Goal: Information Seeking & Learning: Learn about a topic

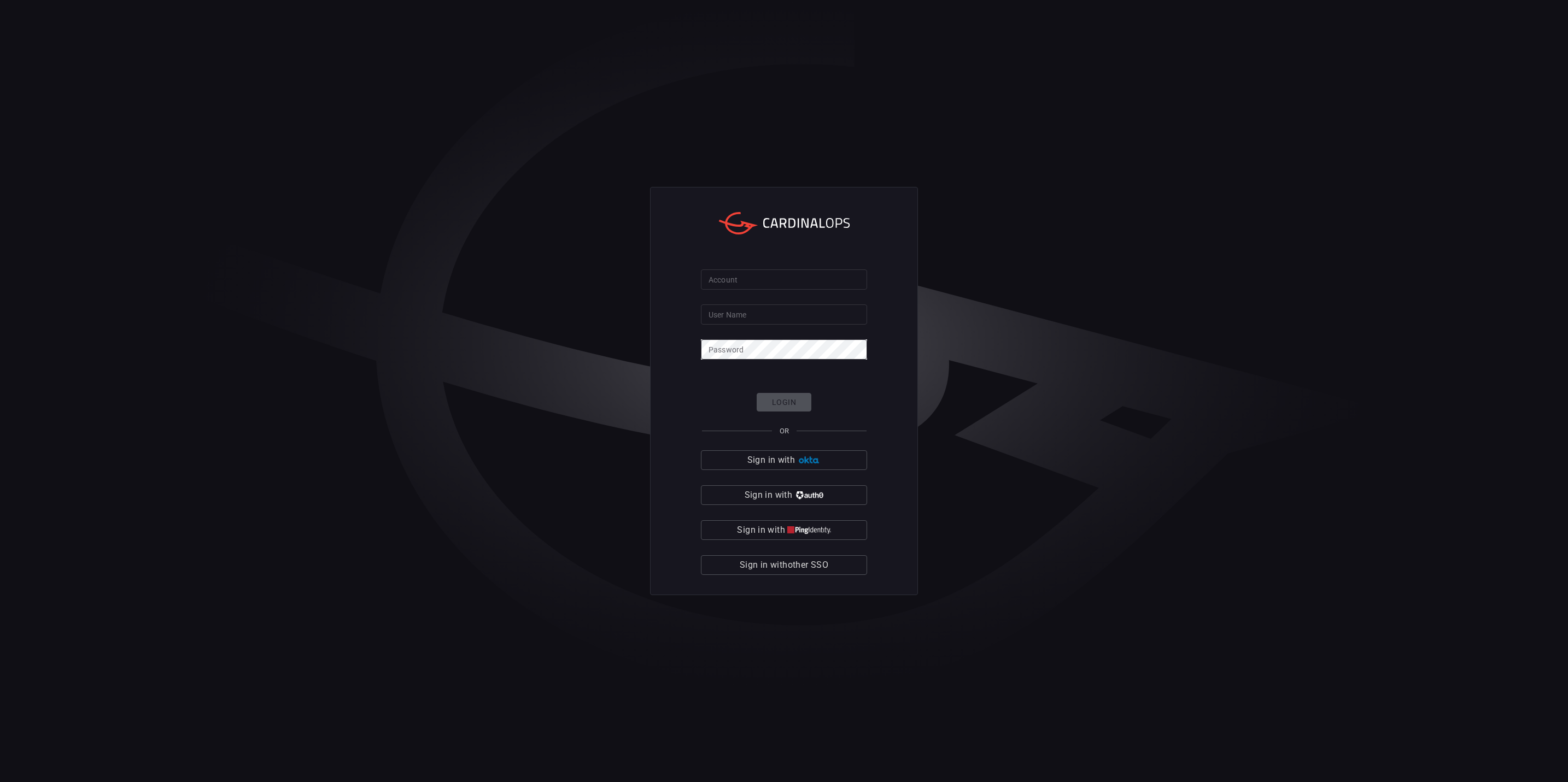
click at [803, 564] on span "Sign in with other SSO" at bounding box center [784, 565] width 89 height 15
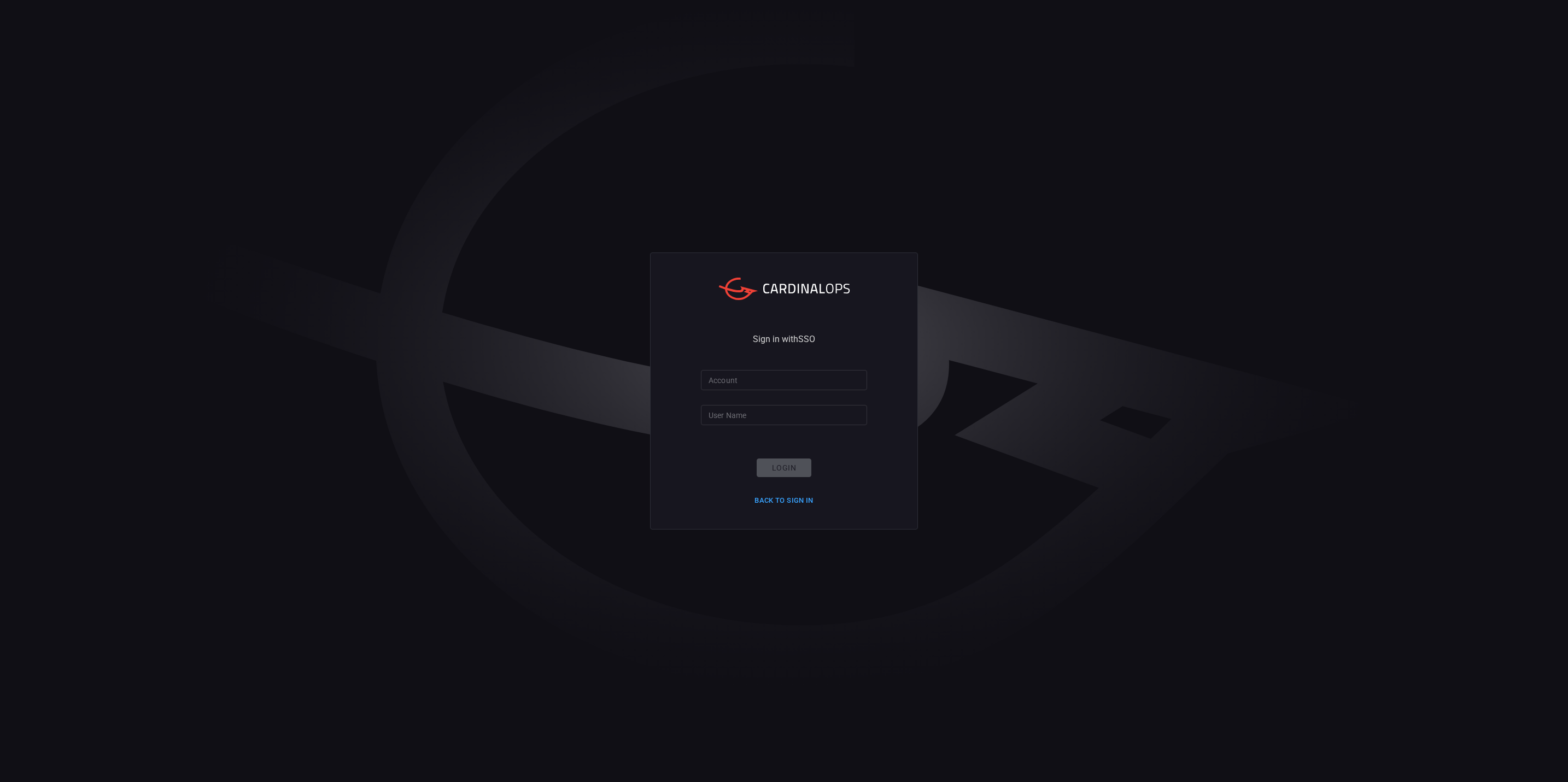
click at [743, 389] on input "Account" at bounding box center [783, 380] width 166 height 20
type input "smbc"
type input "[EMAIL_ADDRESS][DOMAIN_NAME]"
click at [792, 463] on button "Login" at bounding box center [784, 468] width 55 height 19
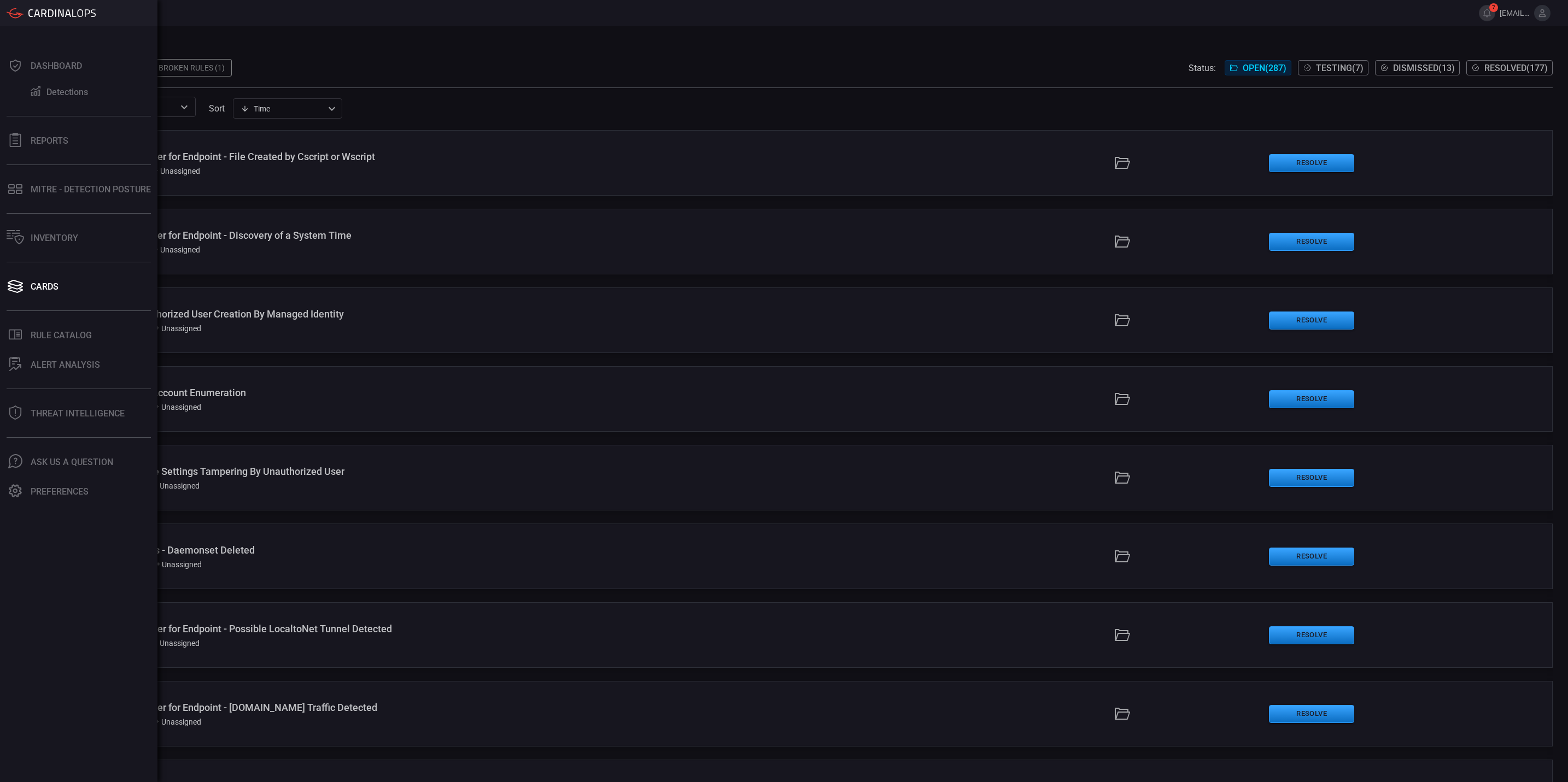
click at [100, 189] on div "MITRE - Detection Posture" at bounding box center [91, 189] width 121 height 10
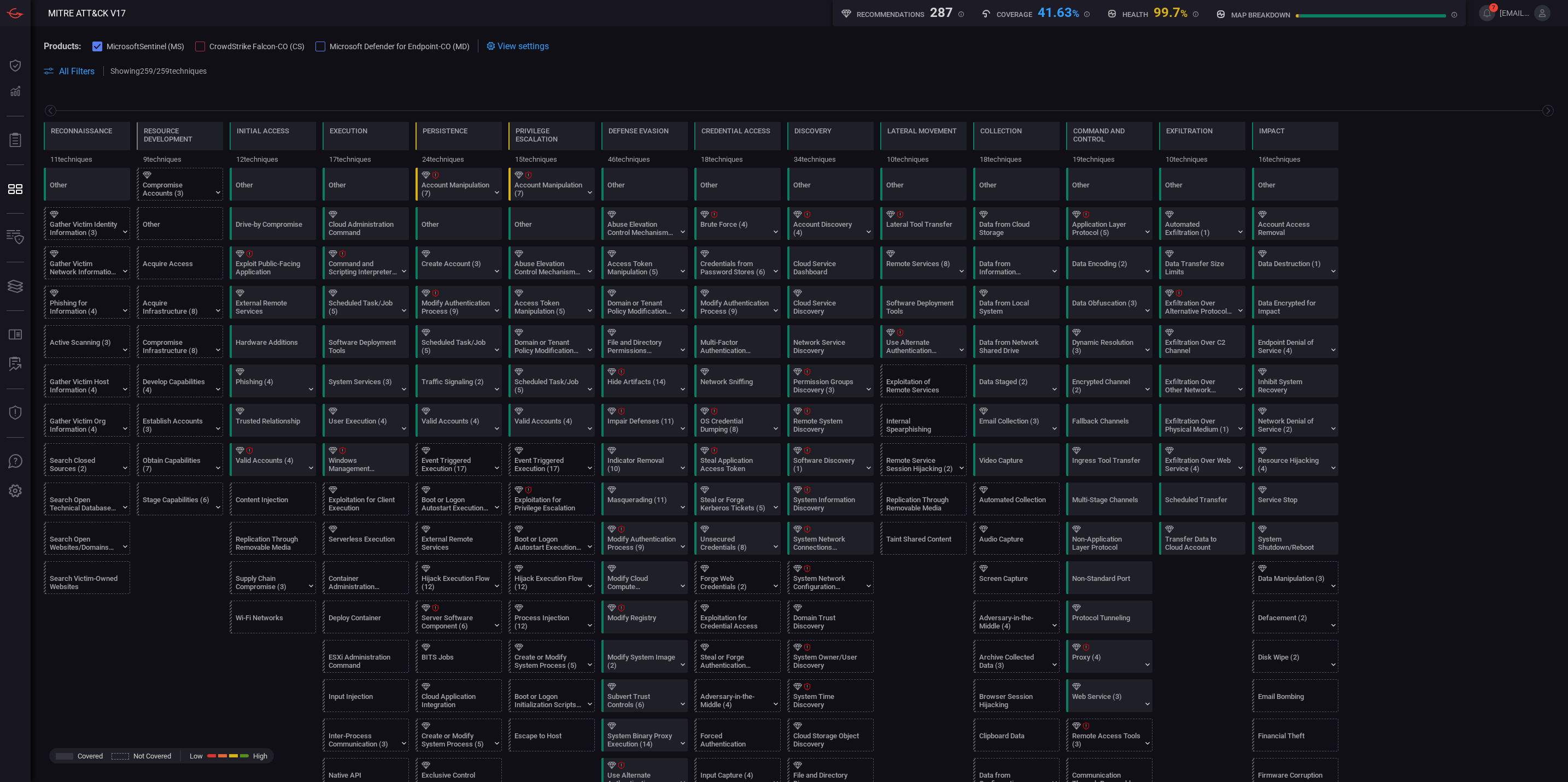
click at [540, 46] on span "View settings" at bounding box center [523, 46] width 51 height 10
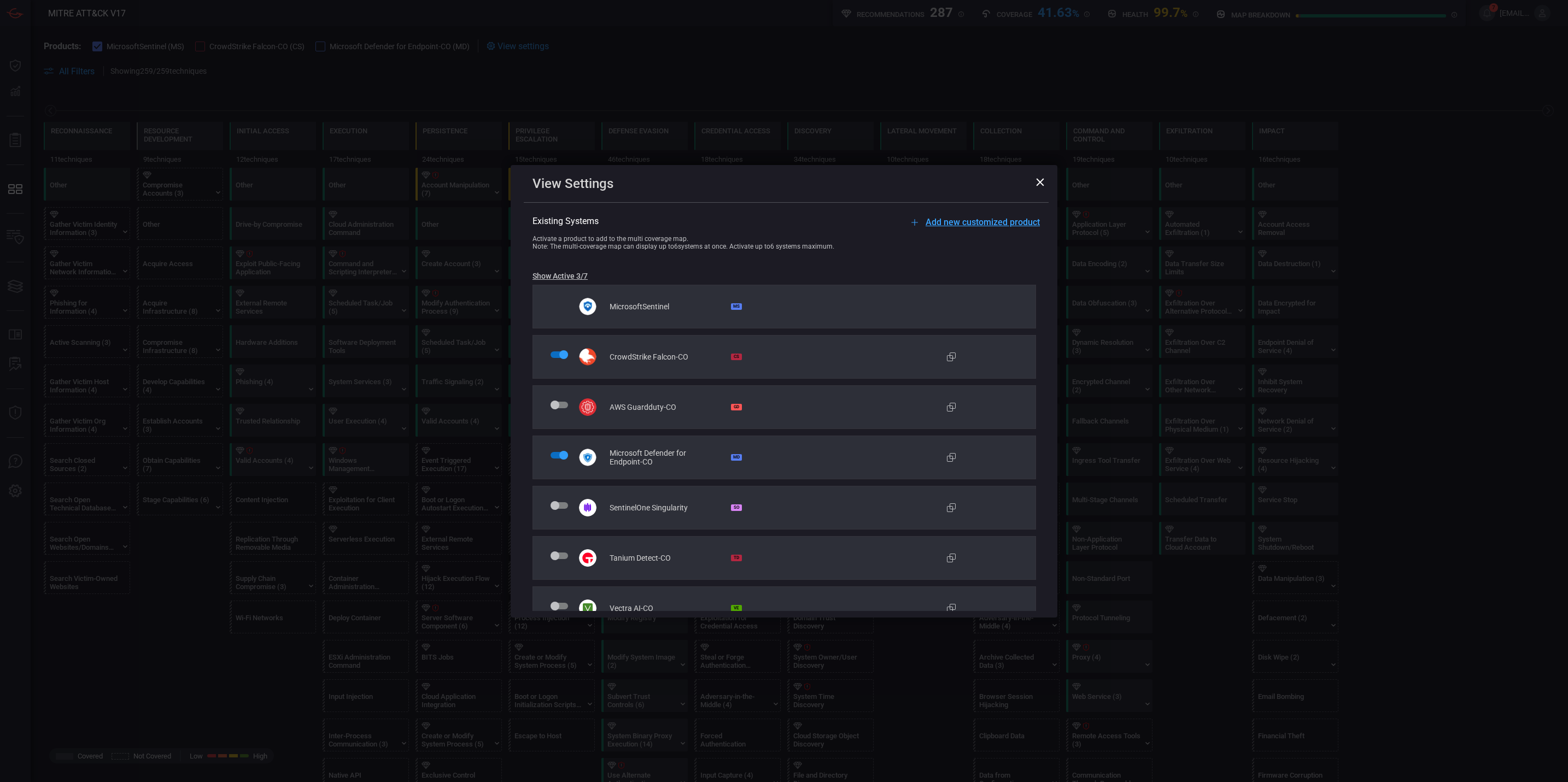
click at [1039, 182] on icon at bounding box center [1040, 182] width 8 height 8
click at [1039, 180] on icon at bounding box center [1040, 182] width 8 height 8
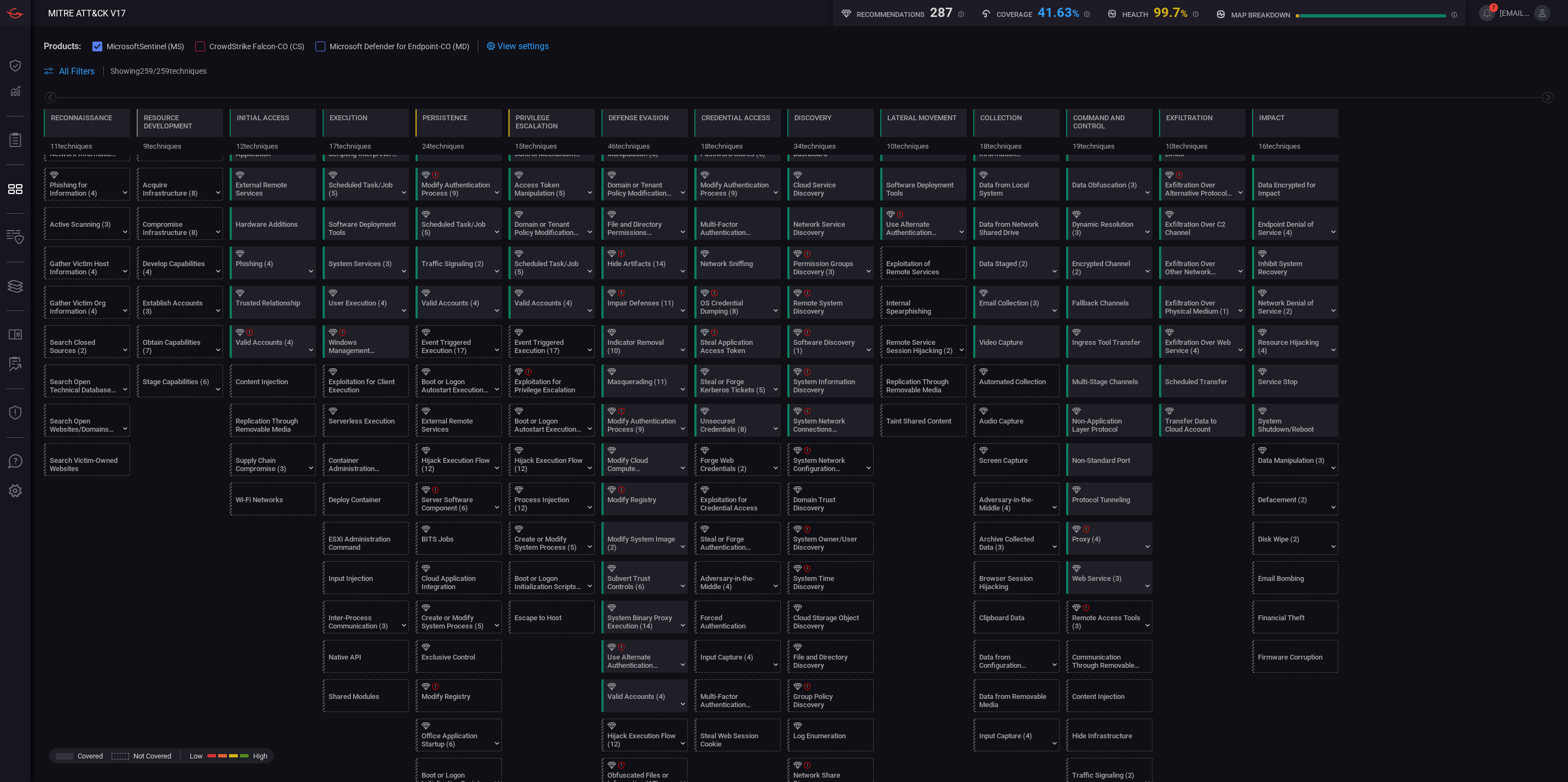
scroll to position [12, 0]
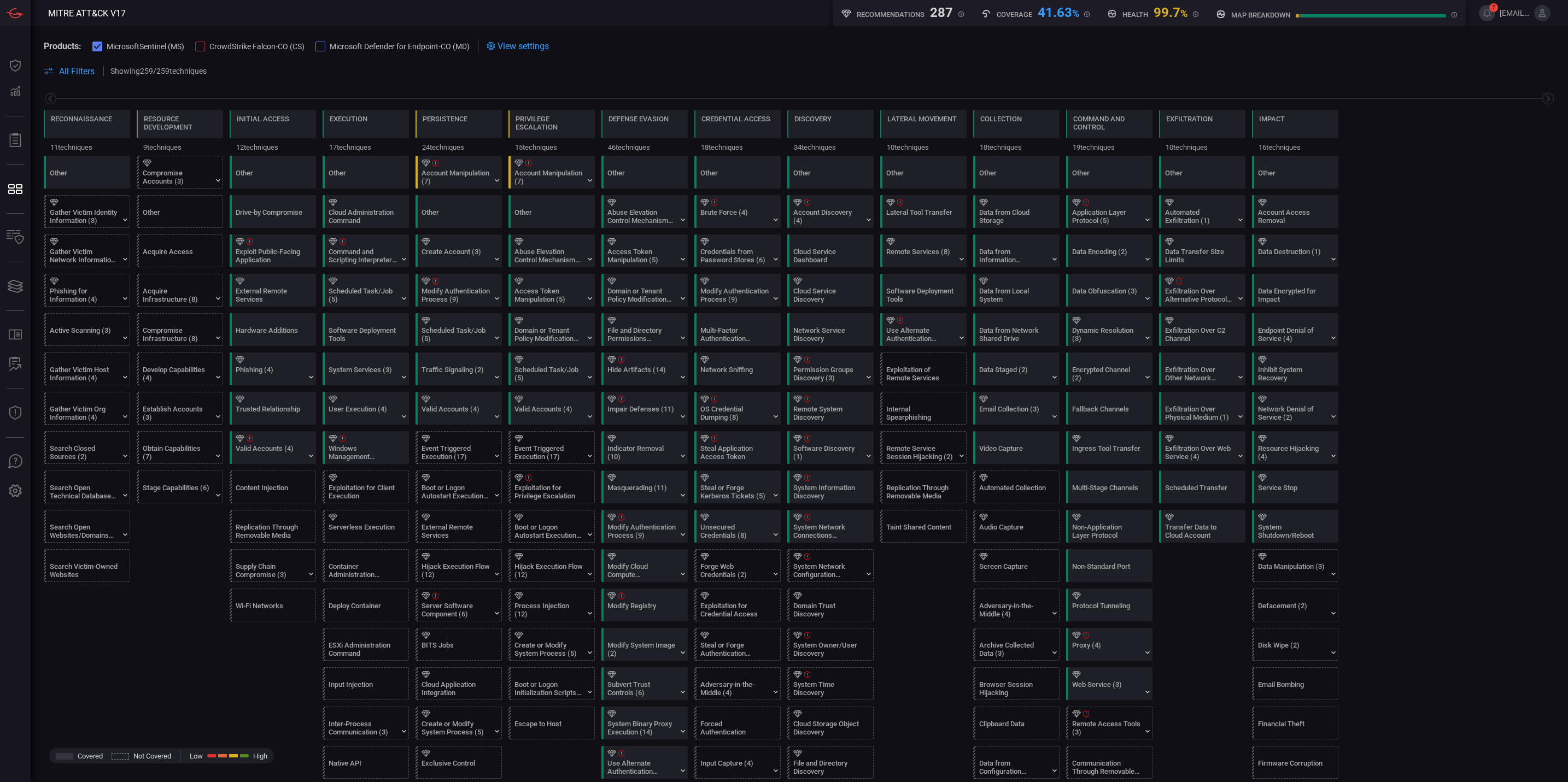
click at [678, 338] on div "File and Directory Permissions Modification (2)" at bounding box center [647, 330] width 86 height 32
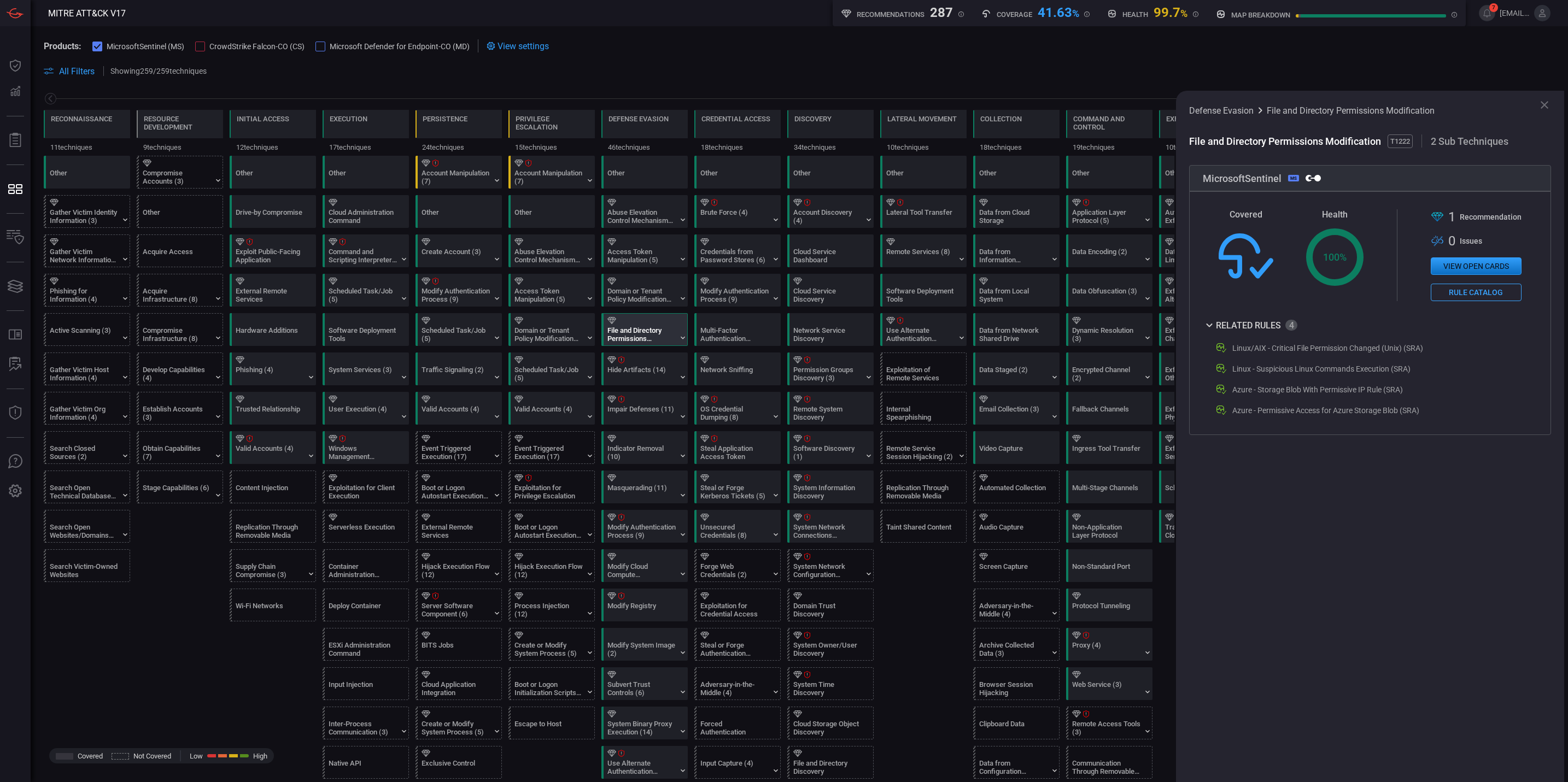
click at [678, 338] on div "File and Directory Permissions Modification (2)" at bounding box center [647, 330] width 86 height 32
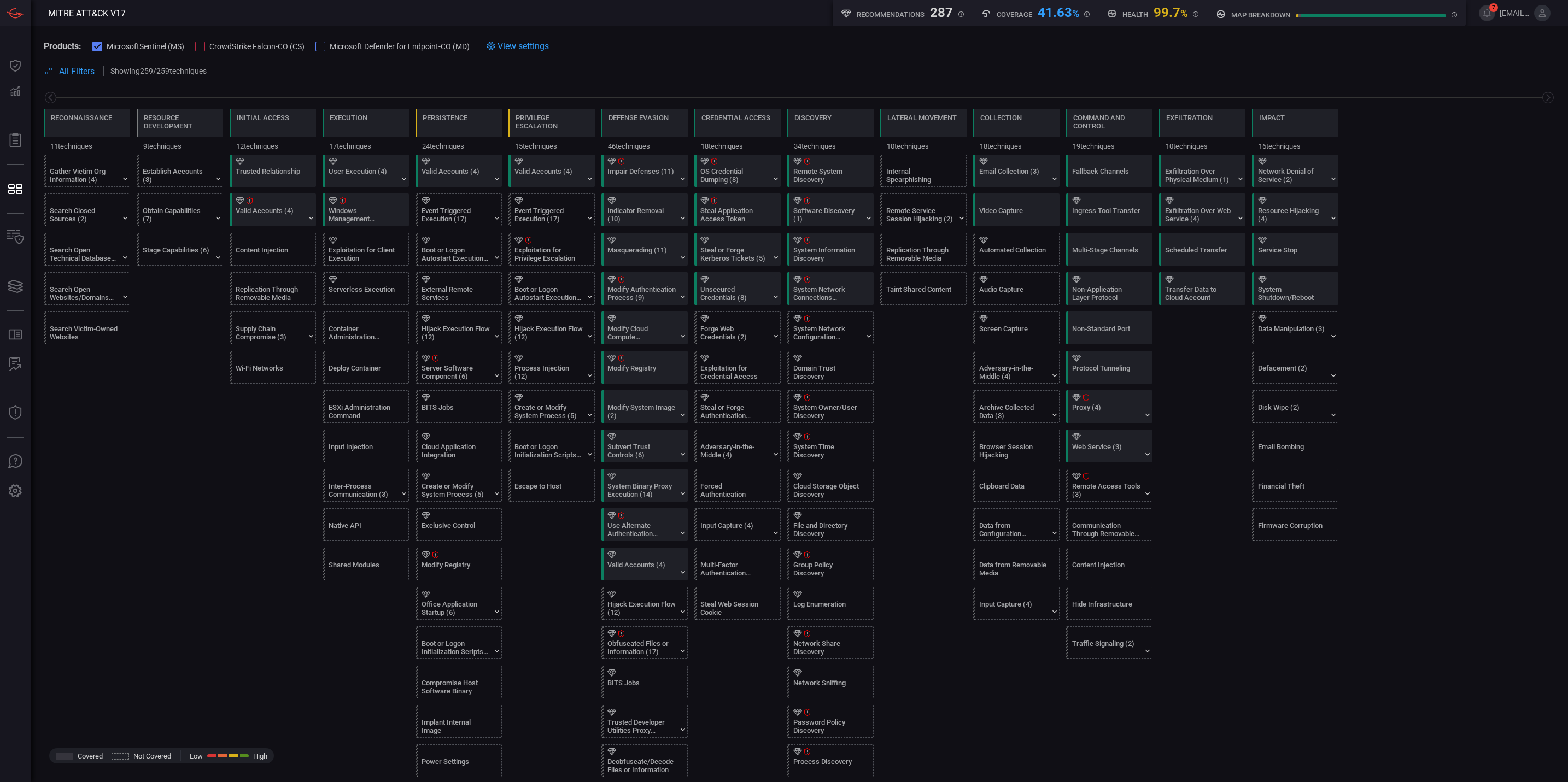
scroll to position [246, 0]
click at [656, 378] on div "Modify Registry" at bounding box center [642, 375] width 68 height 16
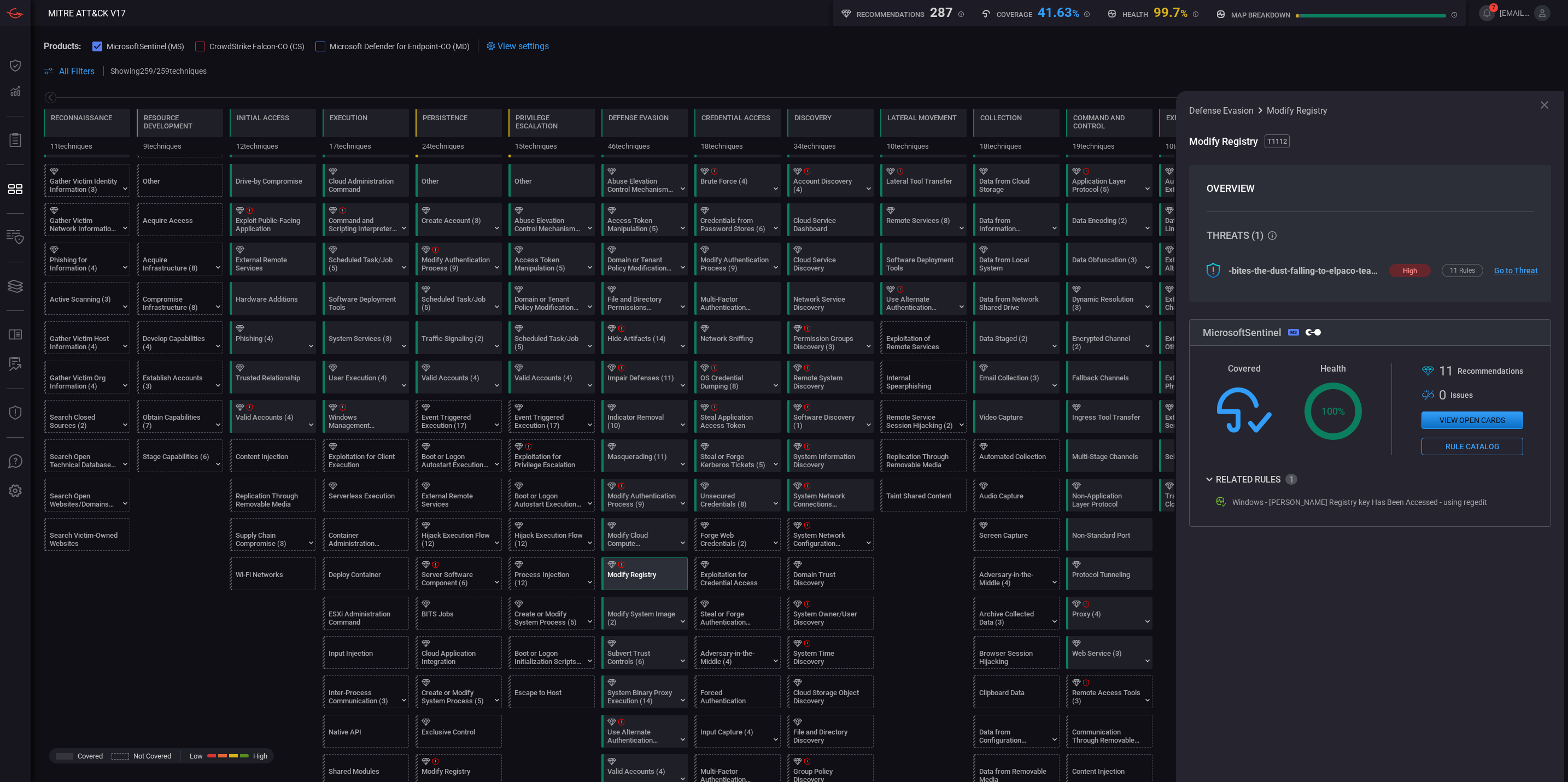
scroll to position [0, 0]
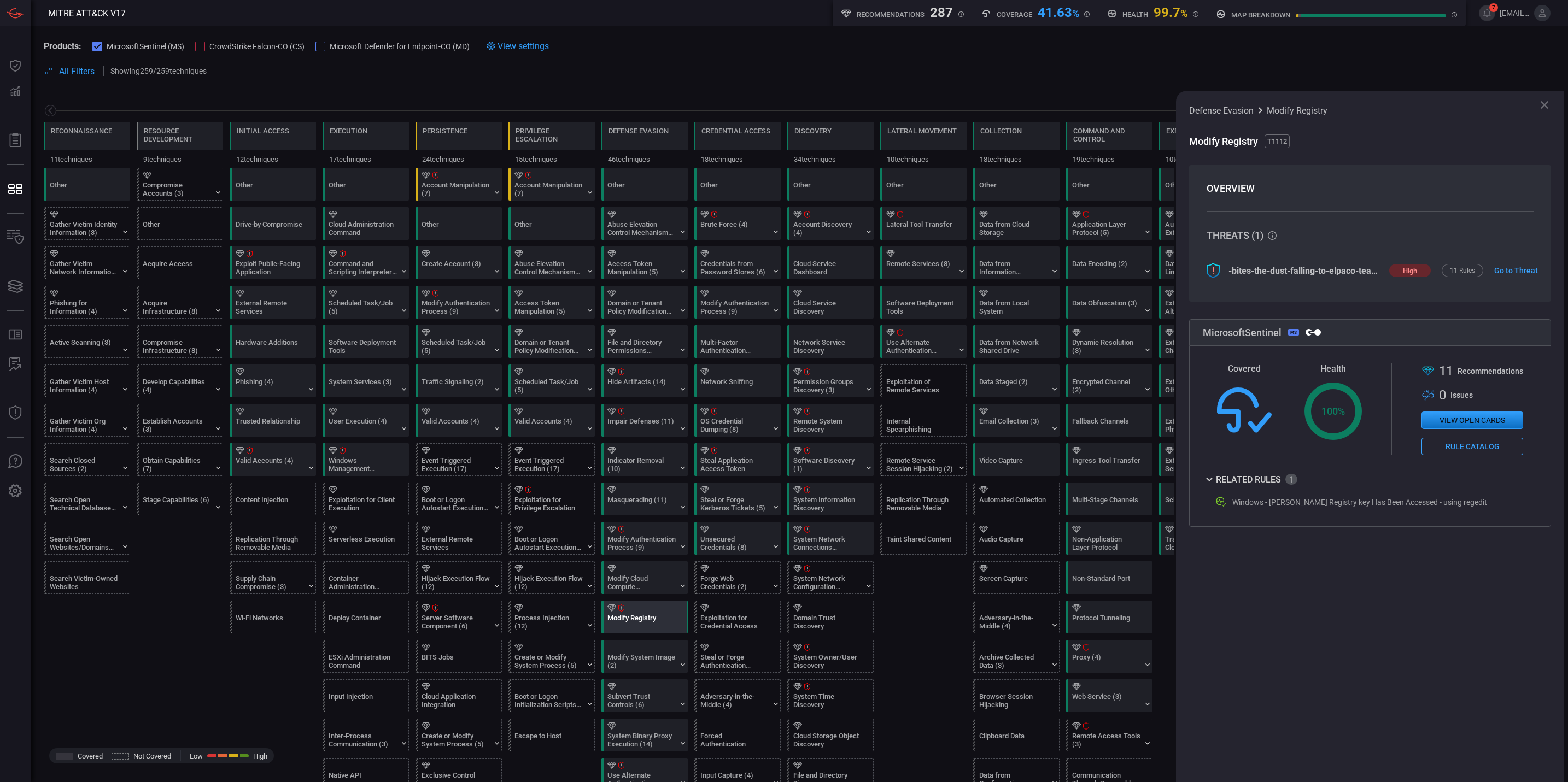
click at [546, 194] on div "Account Manipulation (7)" at bounding box center [548, 189] width 68 height 16
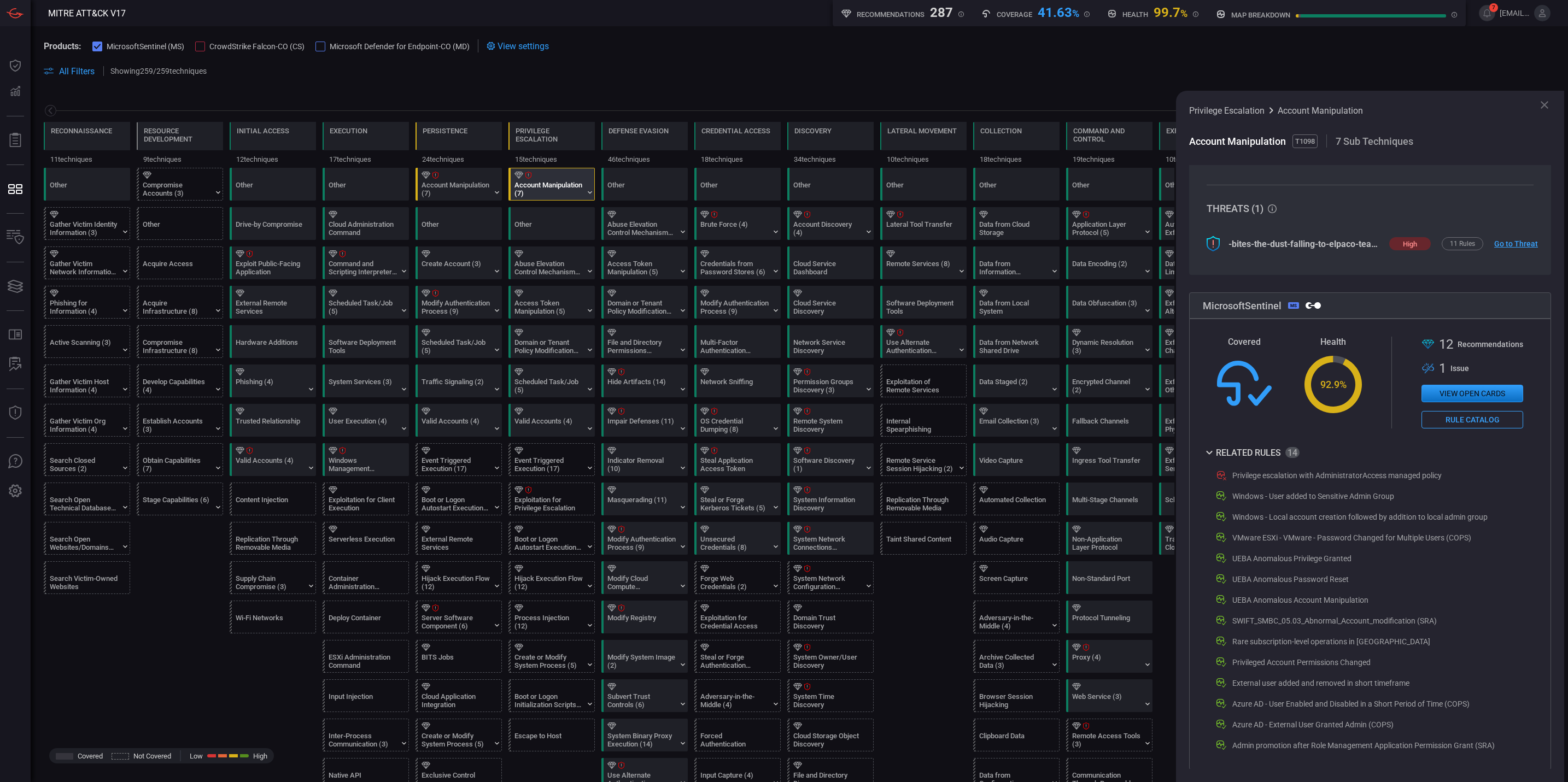
scroll to position [41, 0]
click at [645, 263] on div "Access Token Manipulation (5)" at bounding box center [642, 268] width 68 height 16
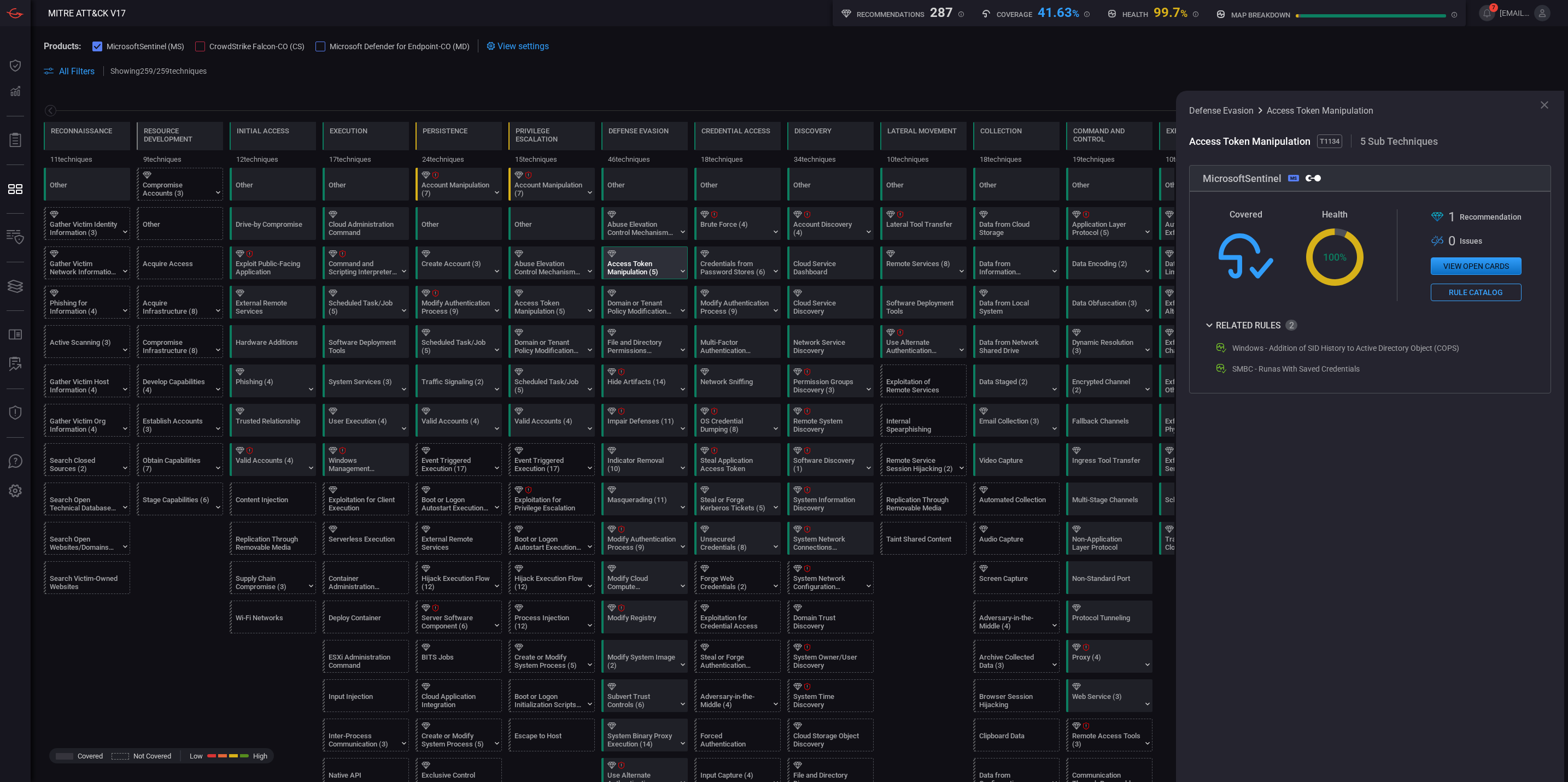
scroll to position [0, 0]
click at [643, 304] on div "Domain or Tenant Policy Modification (2)" at bounding box center [642, 307] width 68 height 16
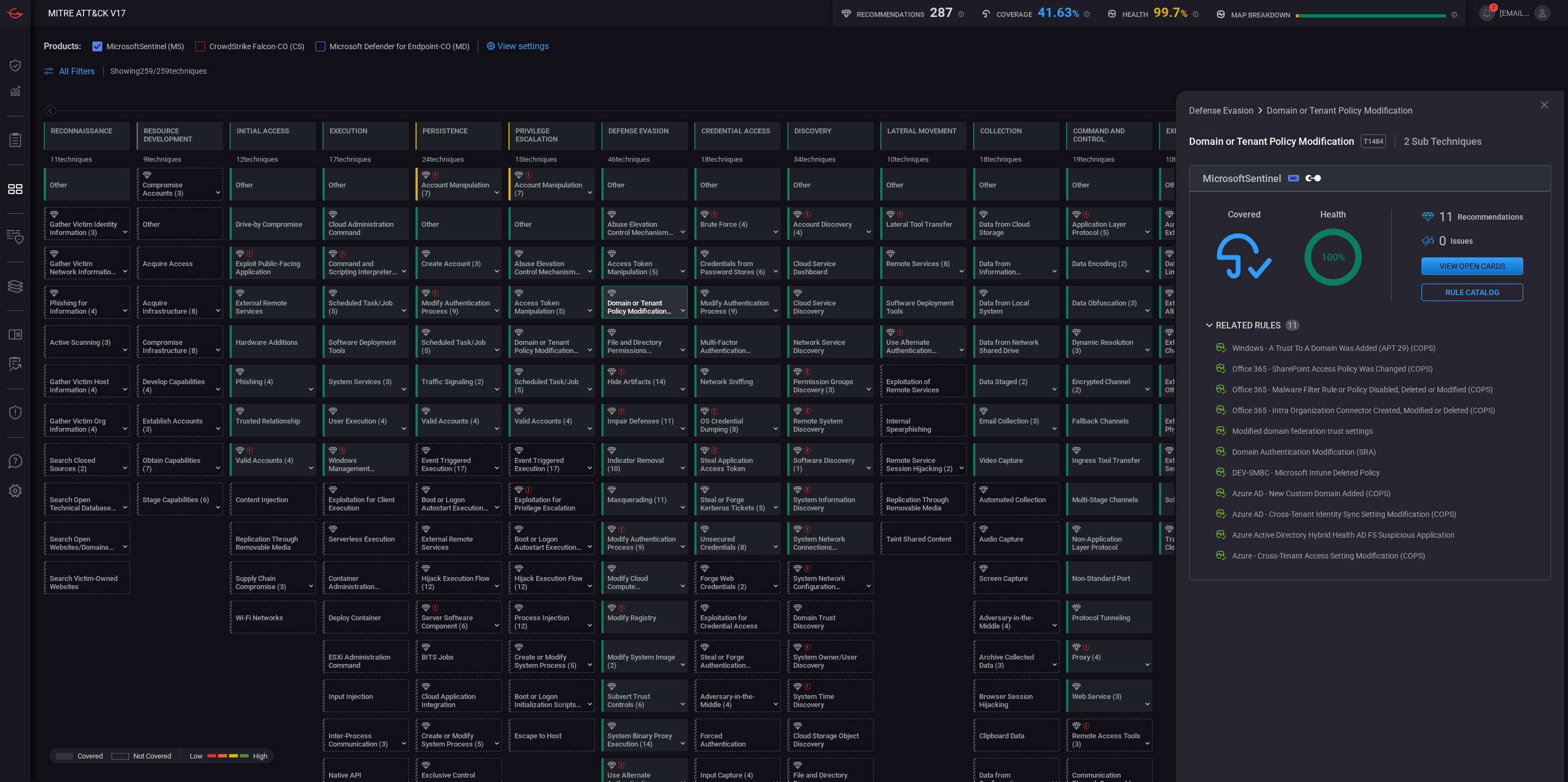
click at [77, 71] on span "All Filters" at bounding box center [77, 71] width 35 height 10
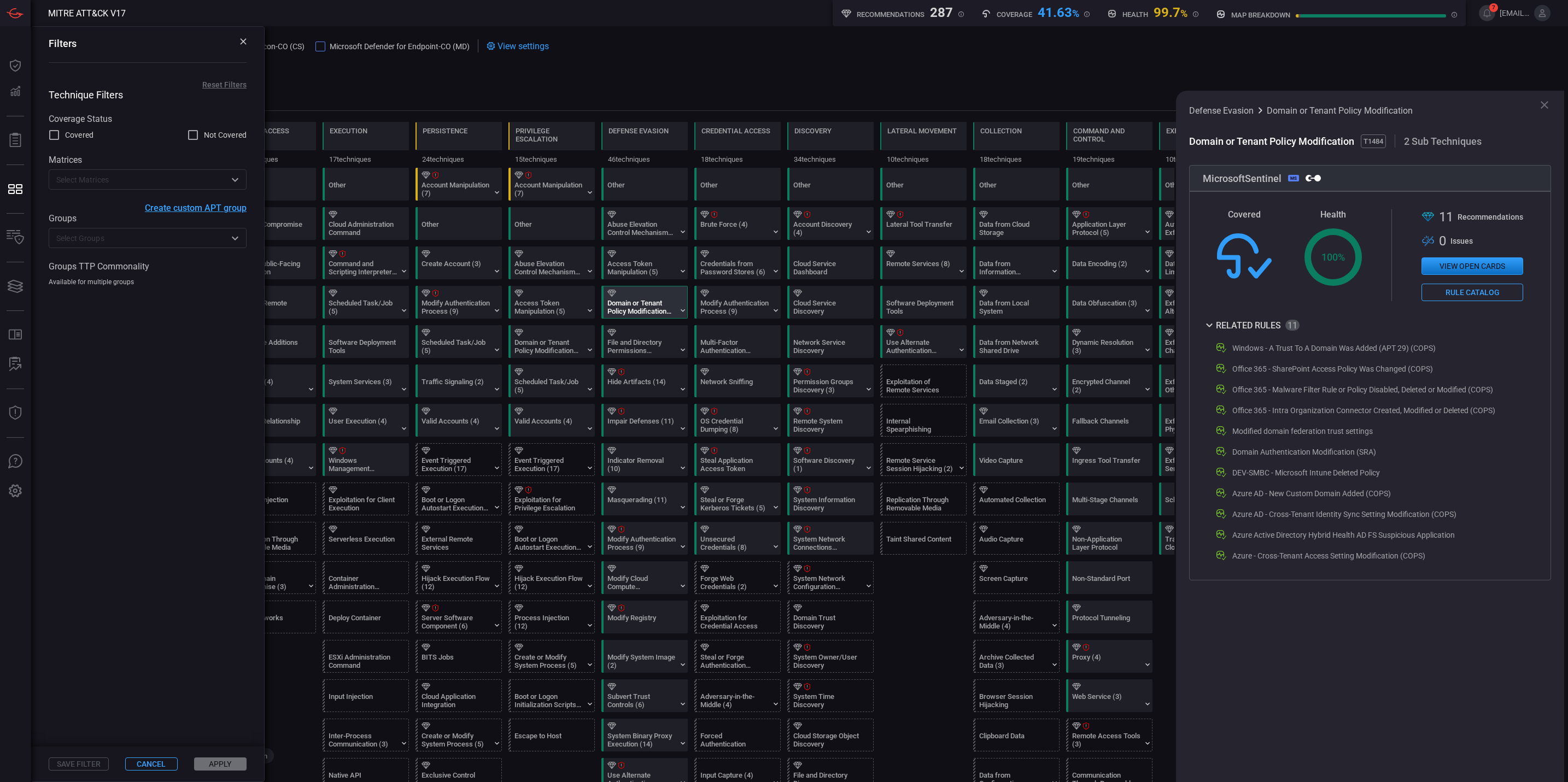
click at [61, 138] on label "Covered" at bounding box center [70, 135] width 46 height 13
click at [61, 138] on input "Covered" at bounding box center [54, 135] width 13 height 13
checkbox input "true"
click at [208, 764] on button "Apply" at bounding box center [220, 764] width 52 height 13
